Goal: Find specific page/section: Find specific page/section

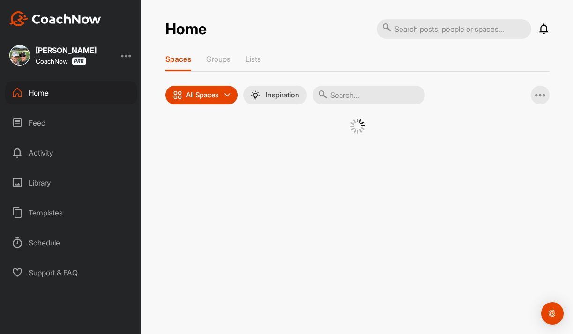
click at [405, 20] on input "text" at bounding box center [454, 29] width 155 height 20
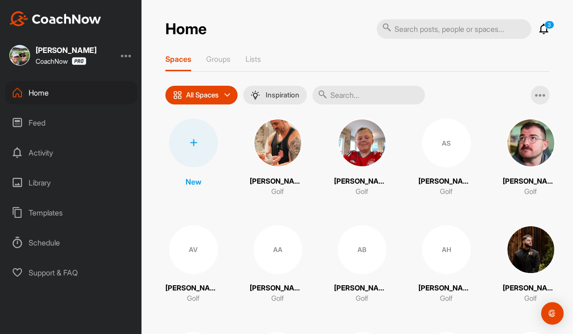
drag, startPoint x: 0, startPoint y: 0, endPoint x: 333, endPoint y: 40, distance: 335.6
click at [413, 35] on input "text" at bounding box center [454, 29] width 155 height 20
type input "[PERSON_NAME]"
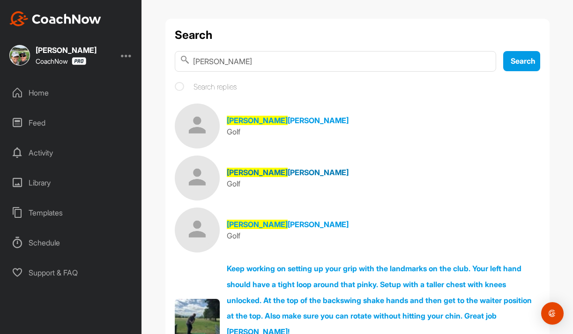
click at [243, 176] on span "[PERSON_NAME]" at bounding box center [257, 172] width 61 height 9
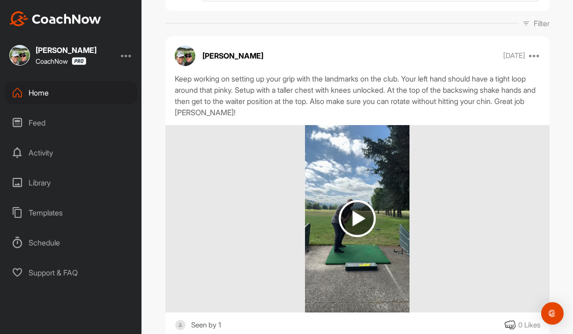
scroll to position [134, 0]
click at [360, 226] on img at bounding box center [357, 218] width 37 height 37
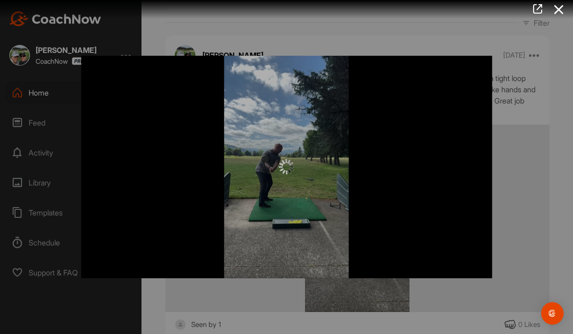
click at [436, 152] on div at bounding box center [286, 167] width 411 height 223
click at [542, 61] on div at bounding box center [286, 167] width 573 height 334
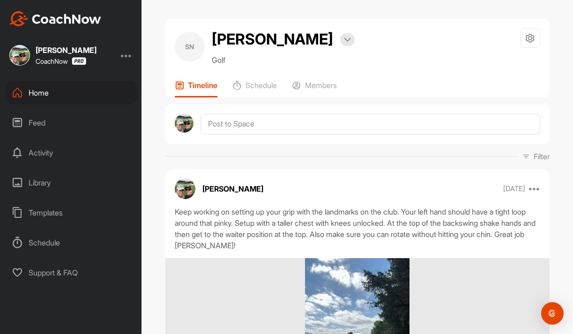
scroll to position [0, 0]
